Goal: Task Accomplishment & Management: Manage account settings

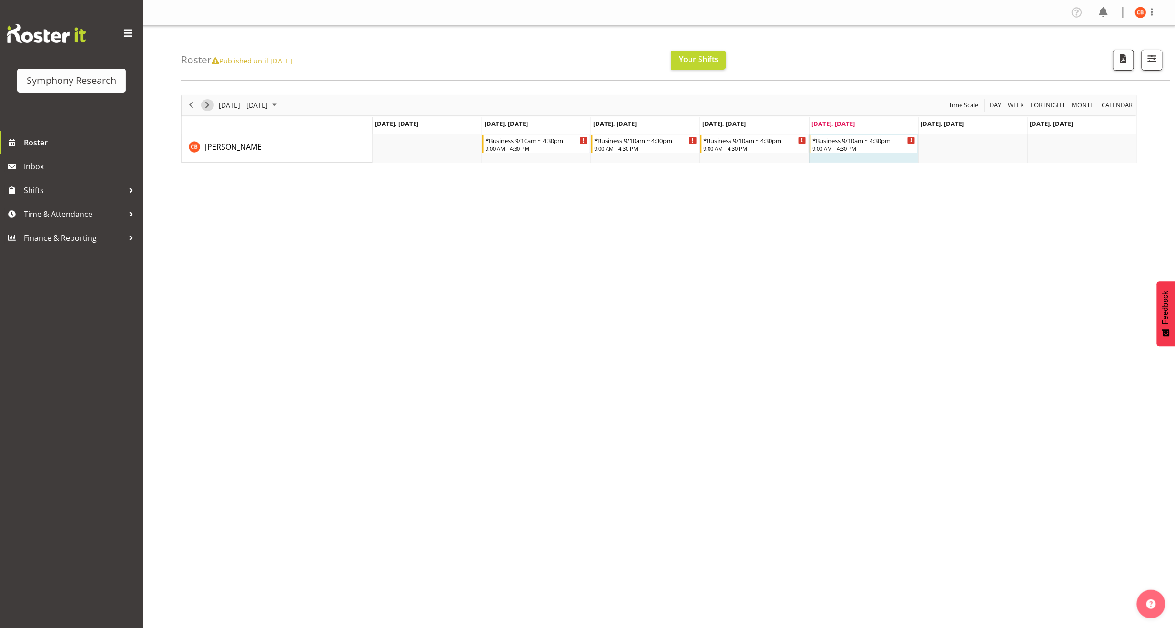
click at [208, 104] on span "Next" at bounding box center [207, 105] width 11 height 12
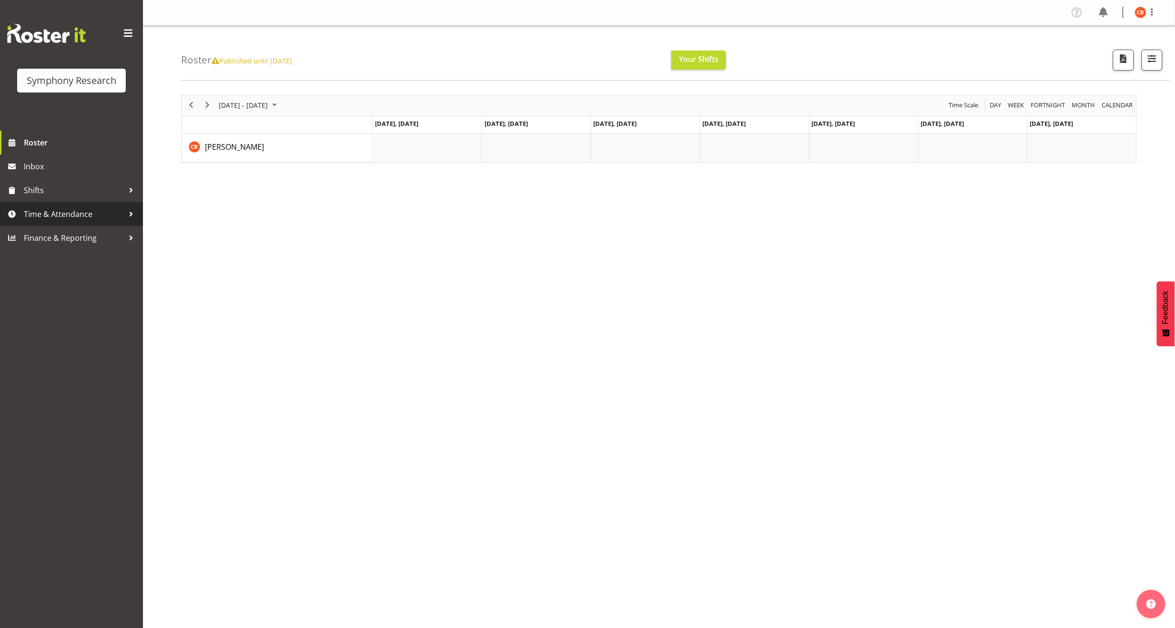
click at [67, 212] on span "Time & Attendance" at bounding box center [74, 214] width 100 height 14
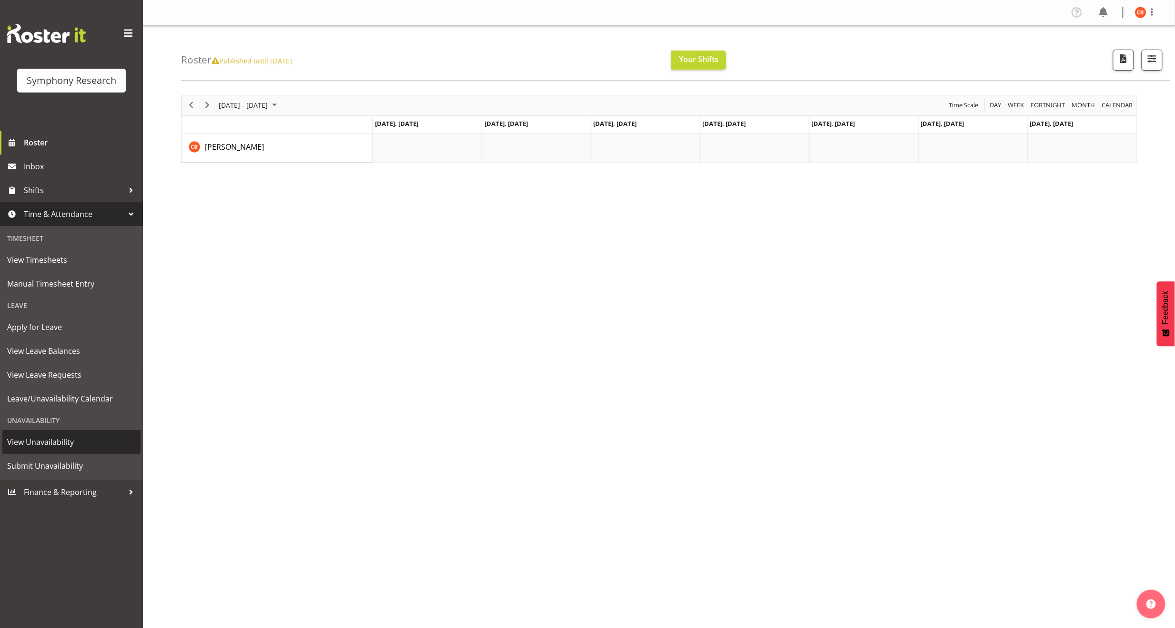
click at [48, 442] on span "View Unavailability" at bounding box center [71, 442] width 129 height 14
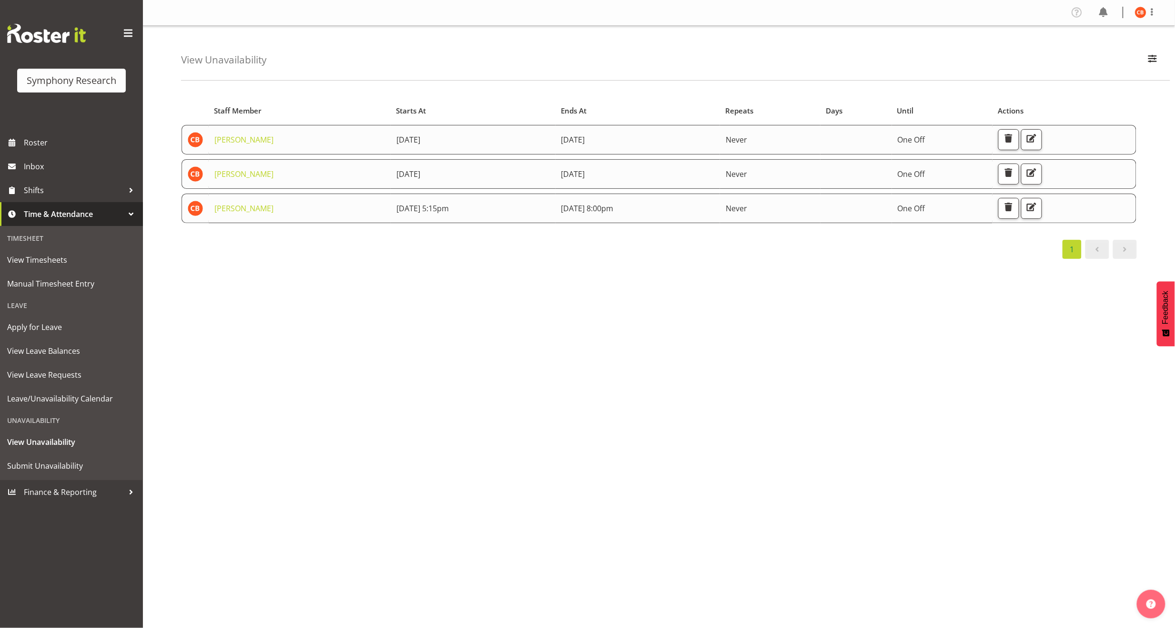
click at [979, 365] on div "Starts At Staff Member Starts At Ends At Repeats Days Until Actions [PERSON_NAM…" at bounding box center [678, 278] width 994 height 381
